Goal: Task Accomplishment & Management: Manage account settings

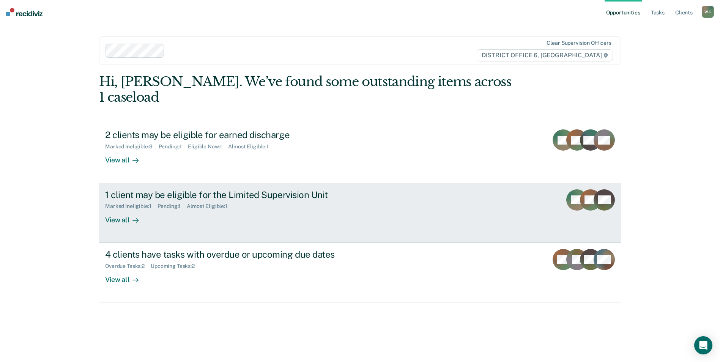
scroll to position [15, 0]
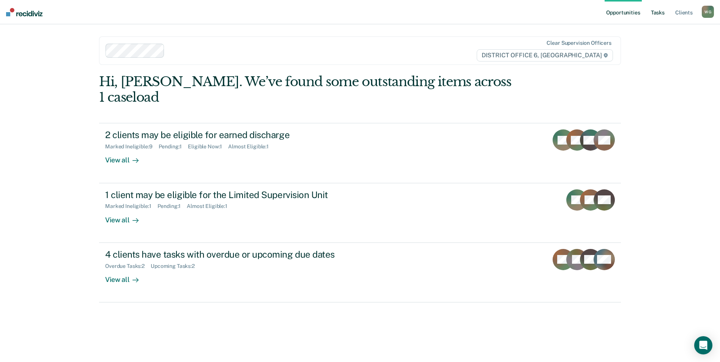
click at [649, 13] on link "Tasks" at bounding box center [657, 12] width 17 height 24
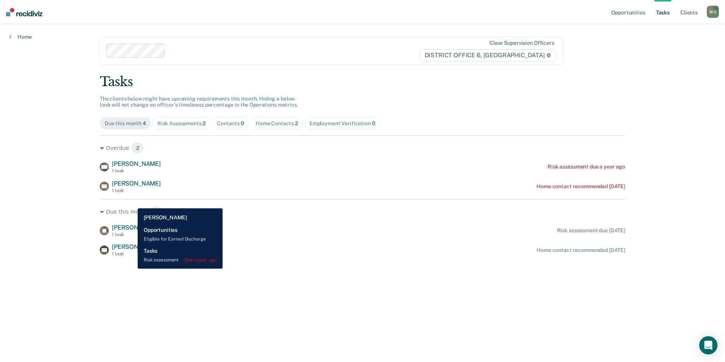
click at [132, 167] on span "[PERSON_NAME]" at bounding box center [136, 163] width 49 height 7
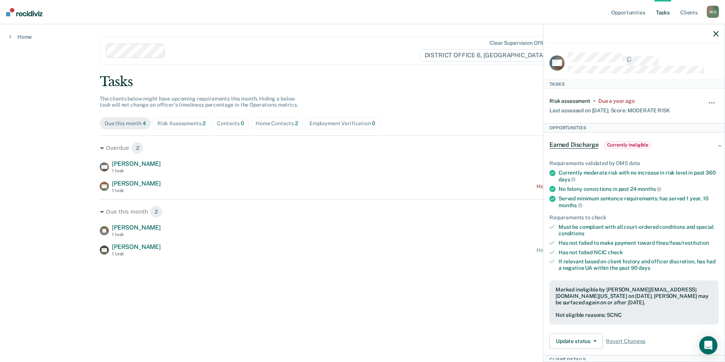
click at [605, 149] on span "Currently ineligible" at bounding box center [628, 145] width 47 height 8
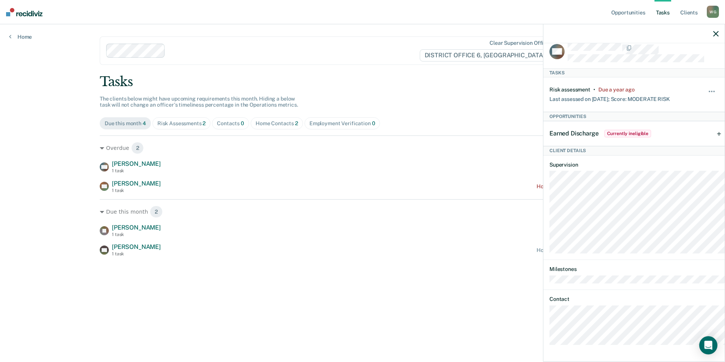
scroll to position [62, 0]
click at [607, 130] on span "Currently ineligible" at bounding box center [628, 134] width 47 height 8
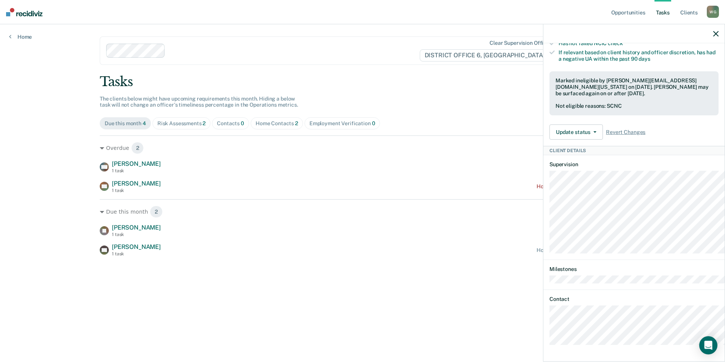
scroll to position [239, 0]
click at [591, 133] on span "button" at bounding box center [594, 132] width 6 height 2
click at [551, 168] on button "Update Ineligibility" at bounding box center [586, 162] width 73 height 12
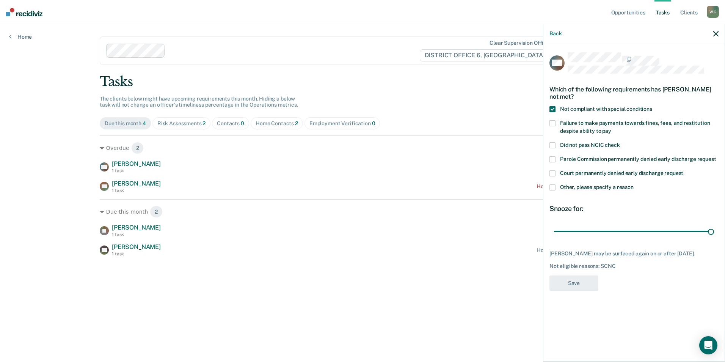
click at [550, 176] on span at bounding box center [553, 173] width 6 height 6
click at [550, 190] on span at bounding box center [553, 187] width 6 height 6
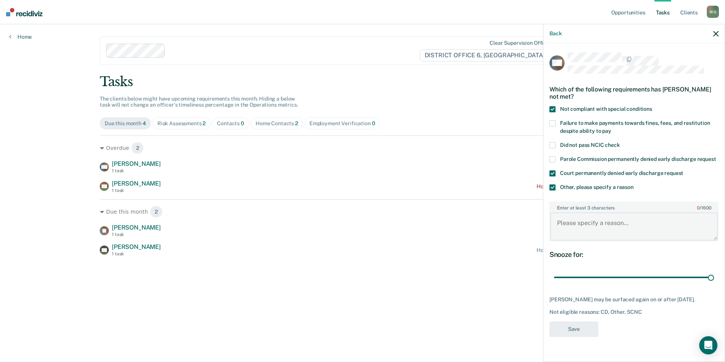
click at [551, 241] on textarea "Enter at least 3 characters 0 / 1600" at bounding box center [635, 226] width 168 height 28
type textarea "Currently in violation status with Judge [PERSON_NAME]. Terminated from [GEOGRA…"
click at [550, 334] on button "Save" at bounding box center [574, 329] width 49 height 16
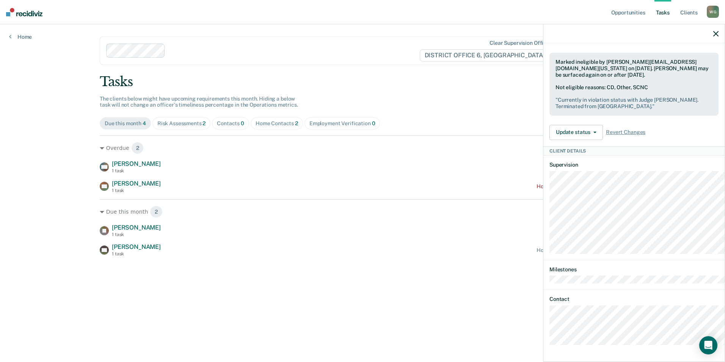
click at [717, 36] on icon "button" at bounding box center [716, 33] width 5 height 5
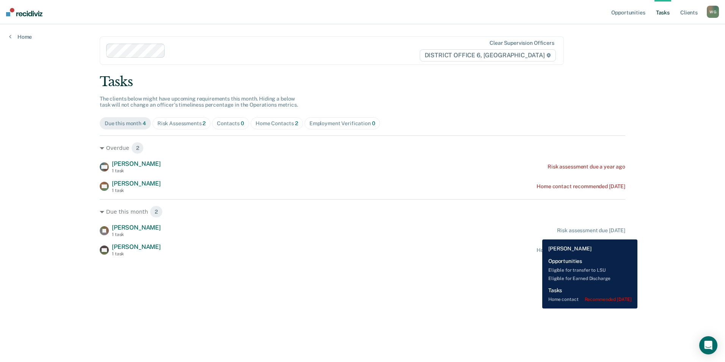
click at [537, 190] on div "Home contact recommended [DATE]" at bounding box center [581, 186] width 89 height 6
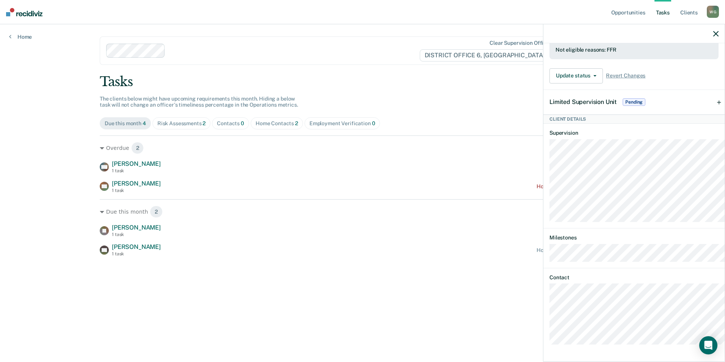
scroll to position [374, 0]
click at [623, 98] on span "Pending" at bounding box center [634, 102] width 23 height 8
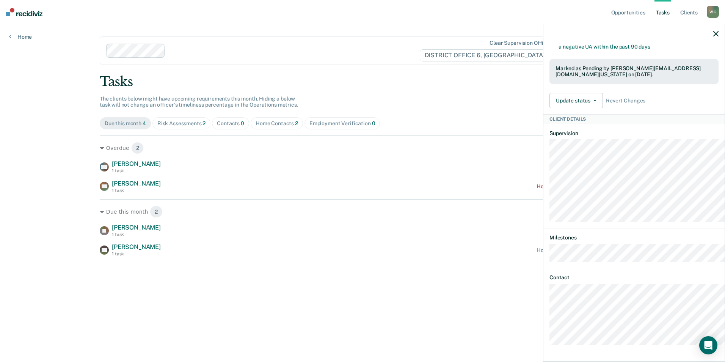
scroll to position [4, 0]
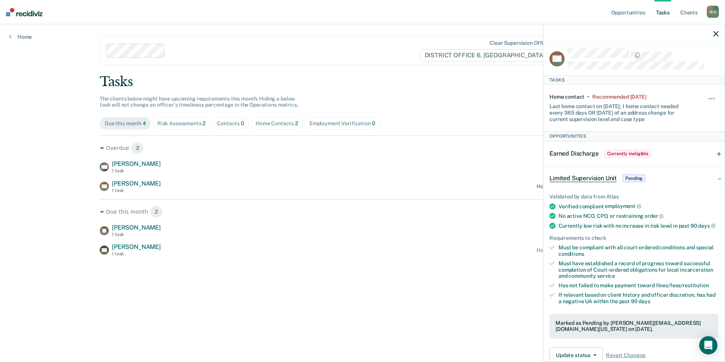
click at [623, 182] on span "Pending" at bounding box center [634, 179] width 23 height 8
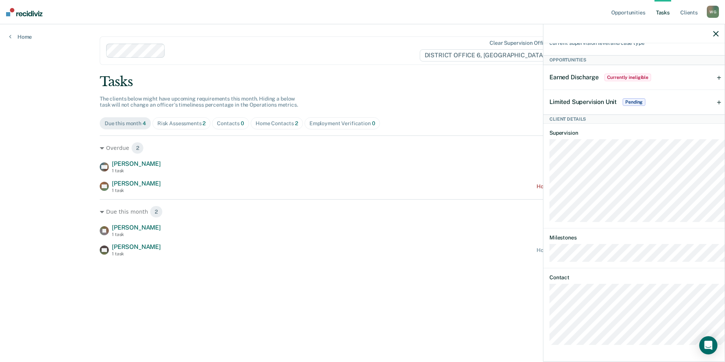
scroll to position [0, 0]
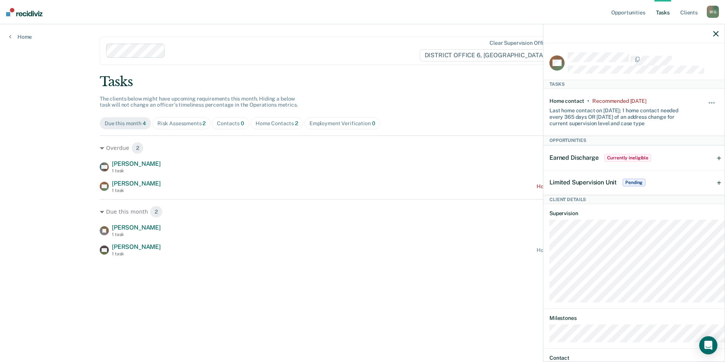
click at [713, 195] on div "Limited Supervision Unit Pending" at bounding box center [634, 182] width 181 height 24
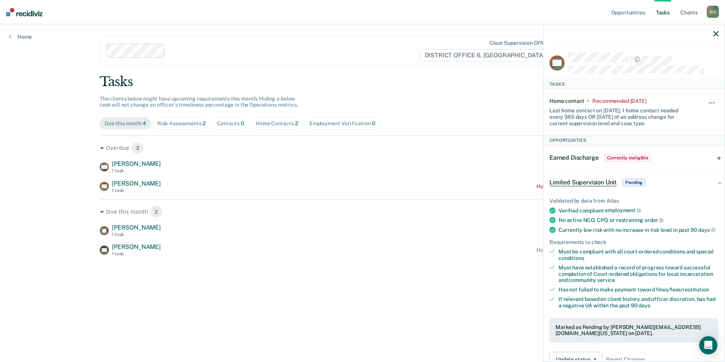
scroll to position [354, 0]
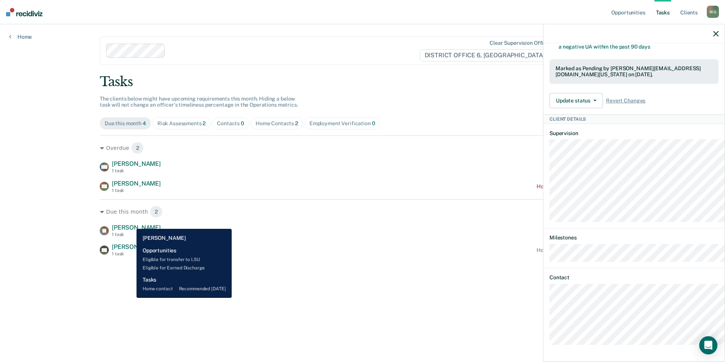
click at [131, 256] on div "1 task" at bounding box center [136, 253] width 49 height 5
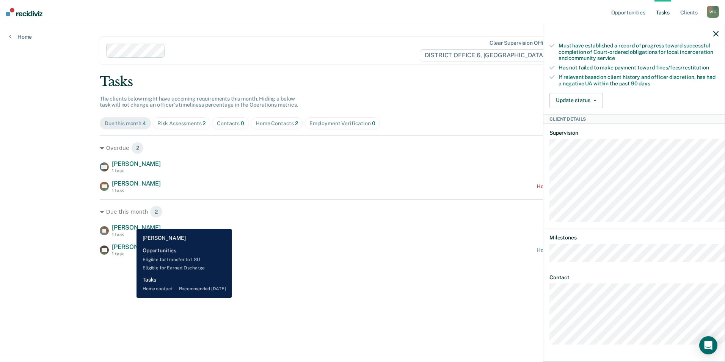
scroll to position [312, 0]
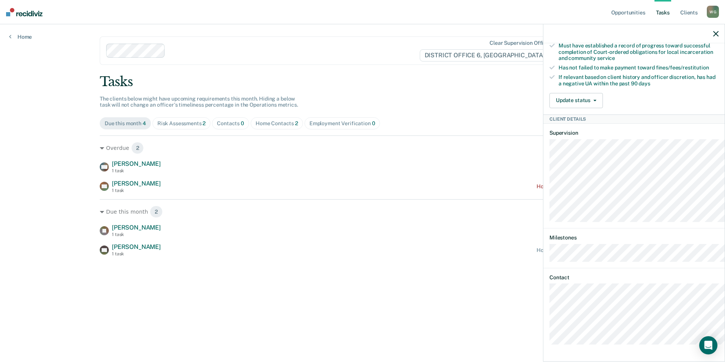
click at [715, 36] on icon "button" at bounding box center [716, 33] width 5 height 5
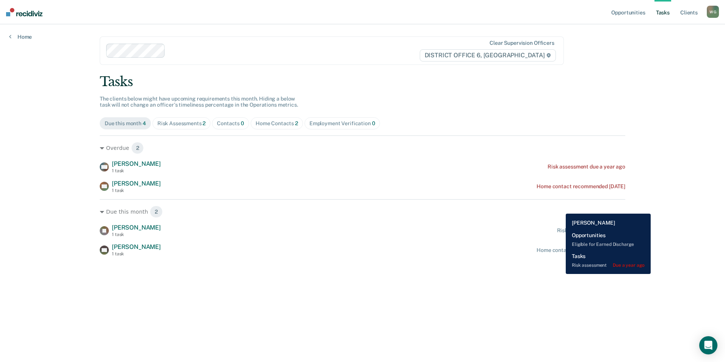
click at [560, 170] on div "Risk assessment due a year ago" at bounding box center [587, 167] width 78 height 6
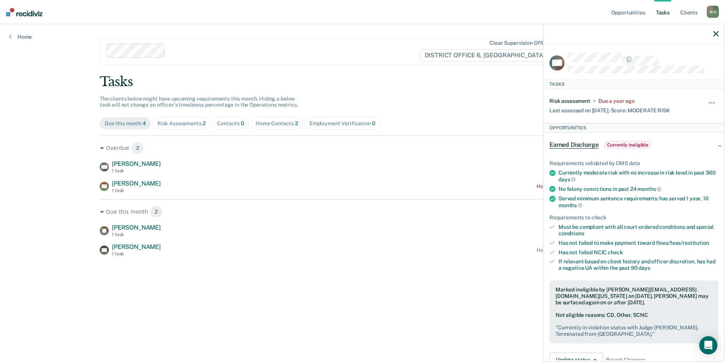
click at [627, 149] on span "Currently ineligible" at bounding box center [628, 145] width 47 height 8
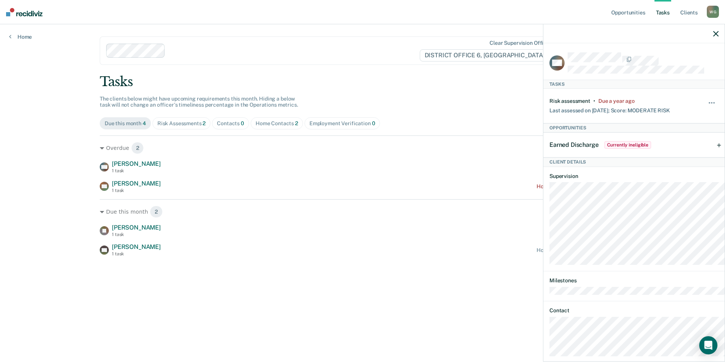
click at [627, 149] on span "Currently ineligible" at bounding box center [628, 145] width 47 height 8
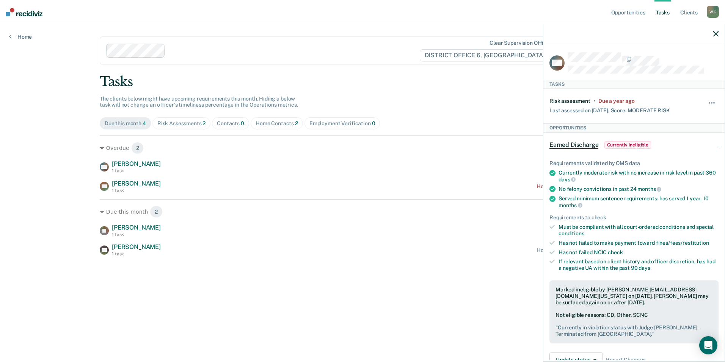
scroll to position [266, 0]
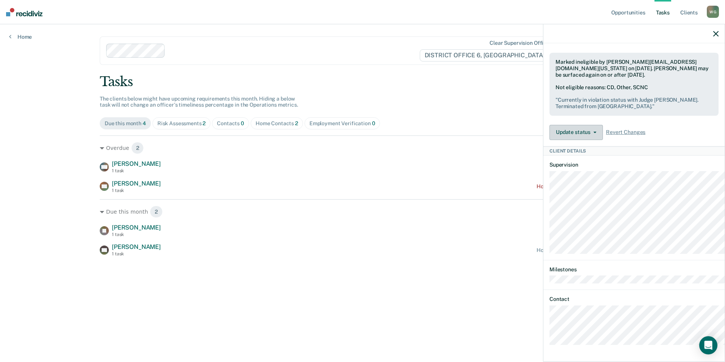
click at [550, 140] on button "Update status" at bounding box center [576, 132] width 53 height 15
click at [550, 169] on button "Update Ineligibility" at bounding box center [586, 163] width 73 height 12
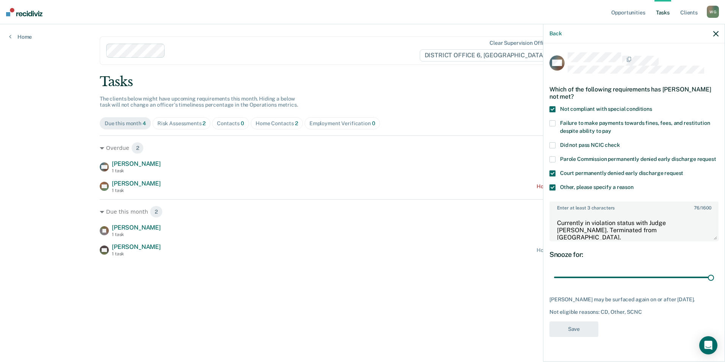
scroll to position [74, 0]
click at [717, 36] on icon "button" at bounding box center [716, 33] width 5 height 5
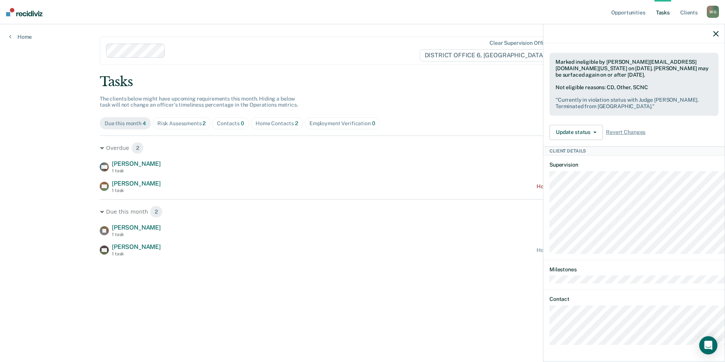
click at [206, 127] on div "Risk Assessments 2" at bounding box center [181, 123] width 49 height 6
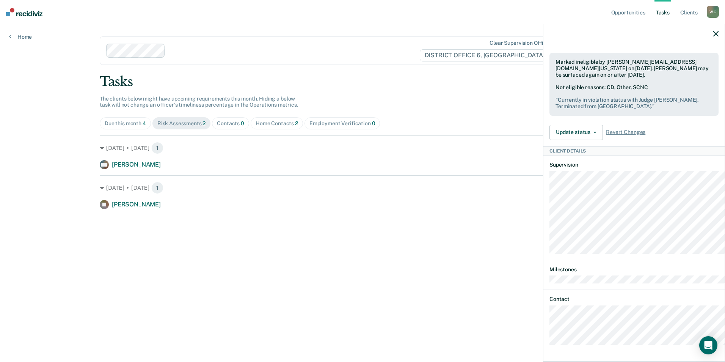
click at [225, 271] on main "Clear supervision officers DISTRICT OFFICE 6, POCATELLO Tasks The clients below…" at bounding box center [363, 183] width 544 height 319
click at [715, 36] on icon "button" at bounding box center [716, 33] width 5 height 5
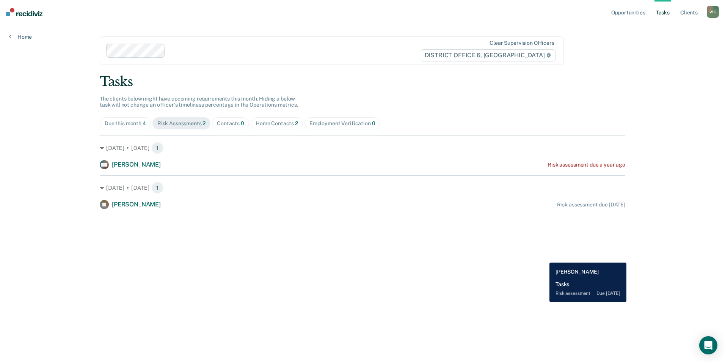
click at [557, 208] on div "Risk assessment due [DATE]" at bounding box center [591, 204] width 68 height 6
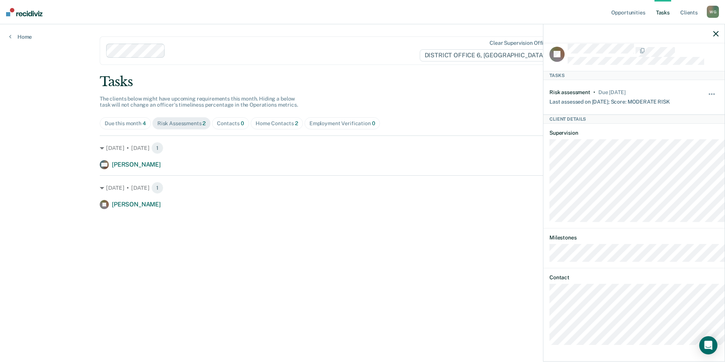
scroll to position [0, 0]
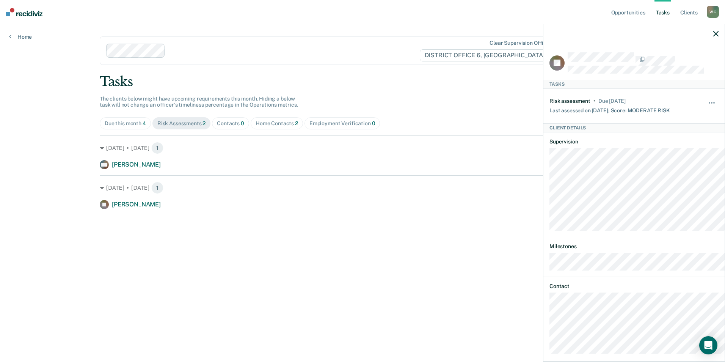
click at [319, 272] on main "Clear supervision officers DISTRICT OFFICE 6, POCATELLO Tasks The clients below…" at bounding box center [363, 183] width 544 height 319
click at [298, 127] on div "Home Contacts 2" at bounding box center [277, 123] width 42 height 6
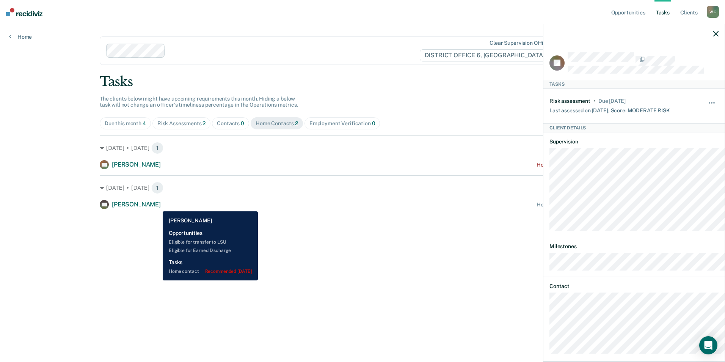
click at [157, 168] on span "[PERSON_NAME]" at bounding box center [136, 164] width 49 height 7
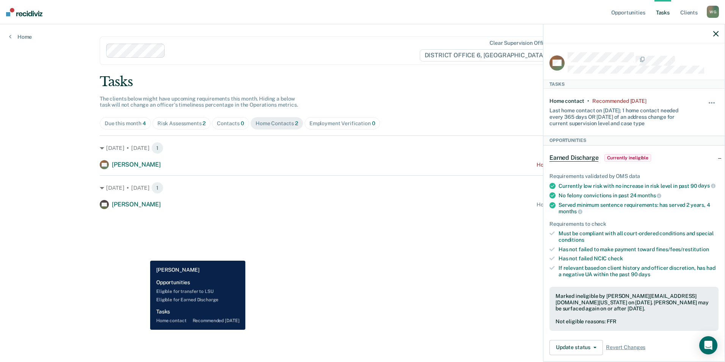
click at [145, 208] on span "[PERSON_NAME]" at bounding box center [136, 204] width 49 height 7
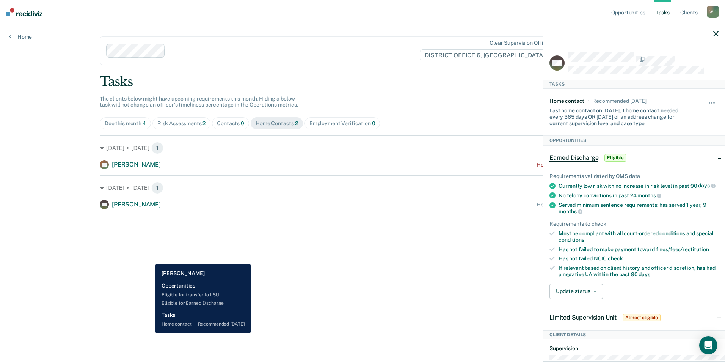
click at [150, 208] on span "[PERSON_NAME]" at bounding box center [136, 204] width 49 height 7
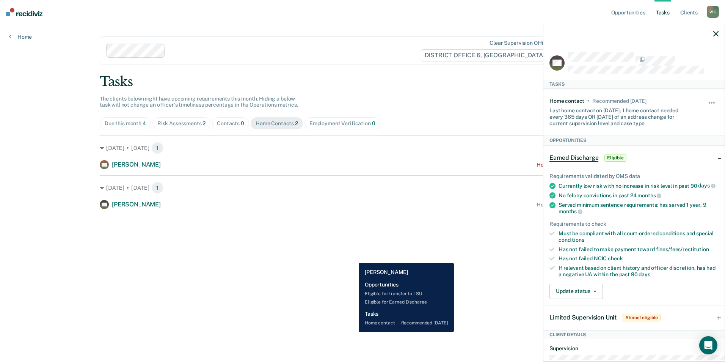
click at [353, 209] on div "[PERSON_NAME] Home contact recommended [DATE]" at bounding box center [363, 204] width 526 height 9
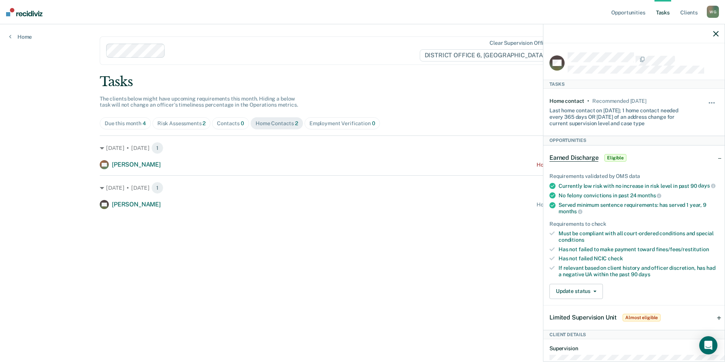
click at [716, 36] on icon "button" at bounding box center [716, 33] width 5 height 5
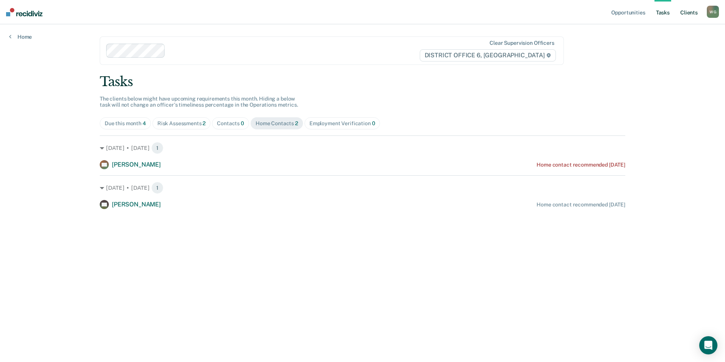
click at [679, 14] on link "Client s" at bounding box center [689, 12] width 20 height 24
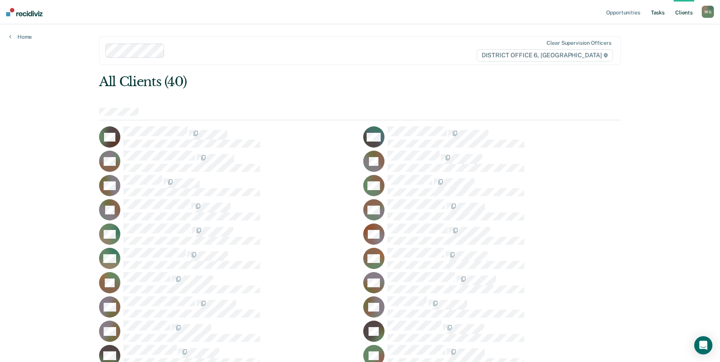
click at [650, 15] on link "Tasks" at bounding box center [657, 12] width 17 height 24
